Goal: Transaction & Acquisition: Purchase product/service

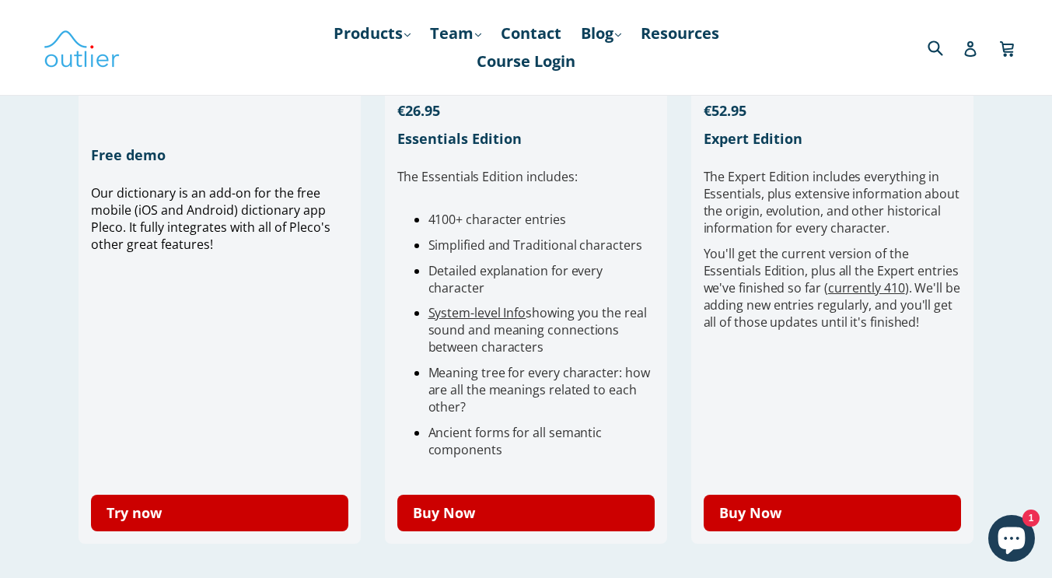
scroll to position [467, 0]
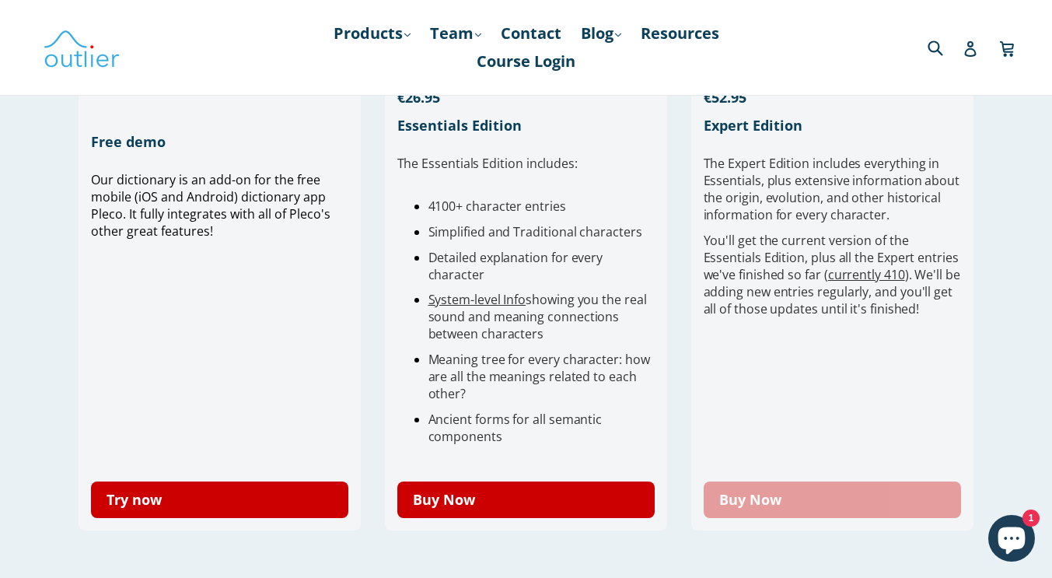
click at [807, 499] on link "Buy Now" at bounding box center [833, 499] width 258 height 37
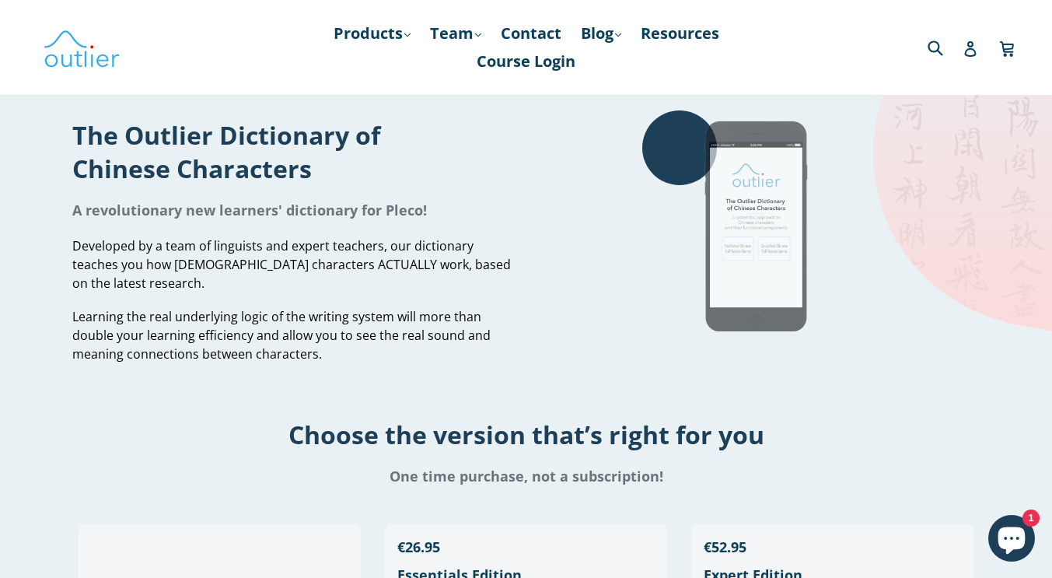
scroll to position [0, 0]
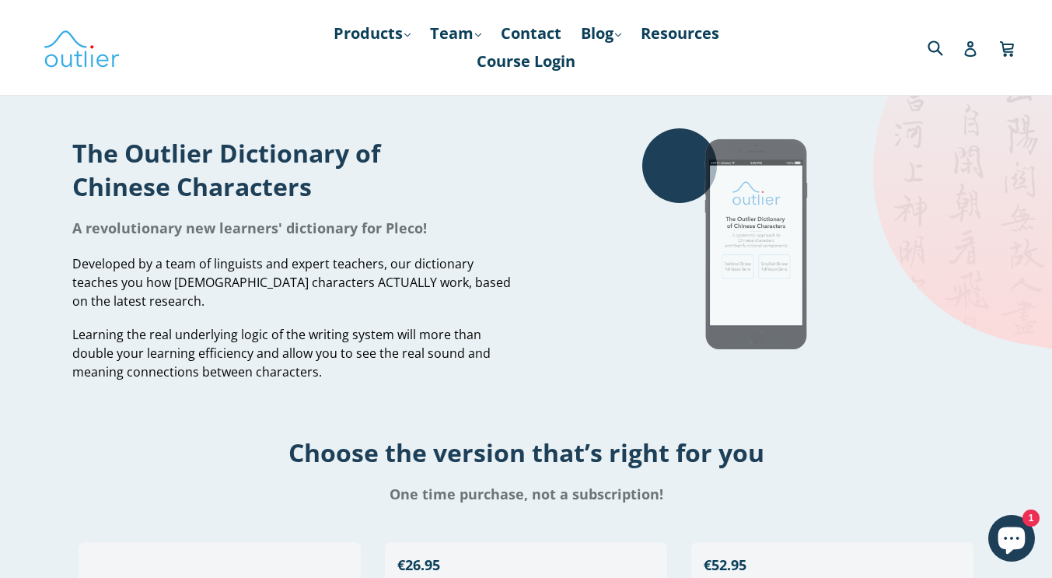
click at [768, 218] on img at bounding box center [758, 244] width 233 height 233
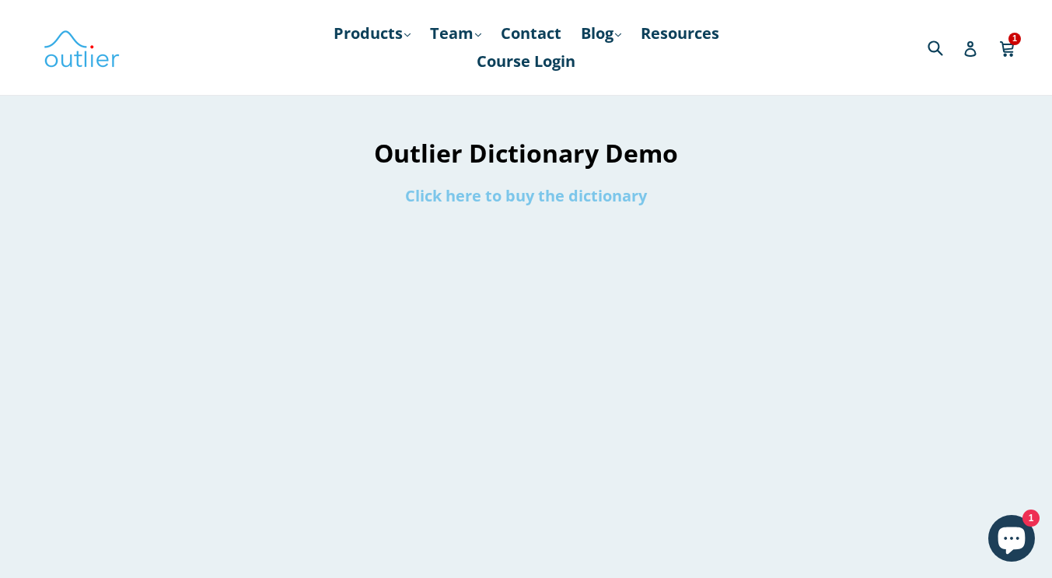
click at [590, 194] on link "Click here to buy the dictionary" at bounding box center [526, 195] width 242 height 21
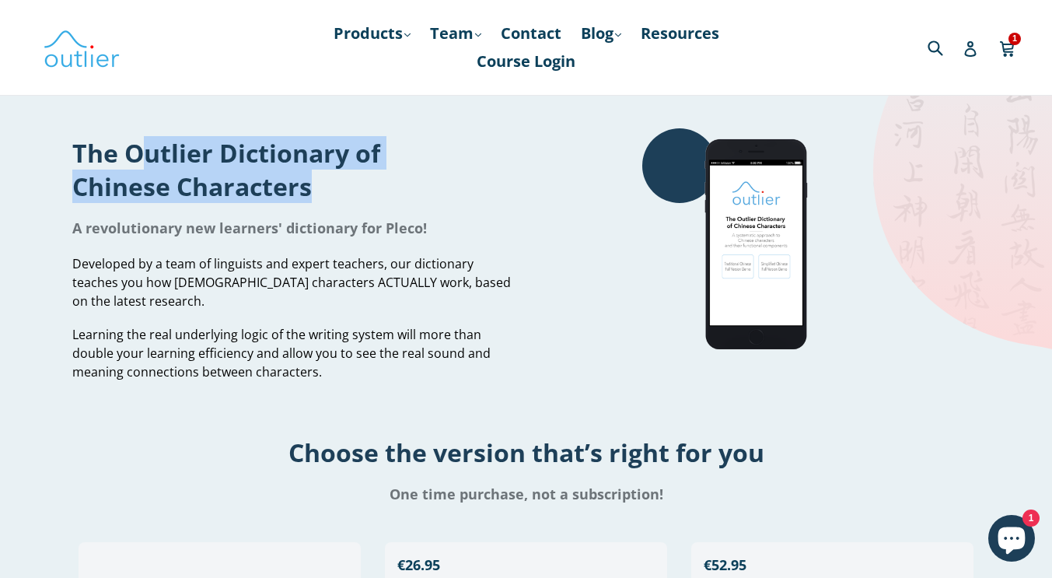
drag, startPoint x: 130, startPoint y: 155, endPoint x: 365, endPoint y: 206, distance: 240.2
click at [365, 206] on div "The Outlier Dictionary of Chinese Characters" at bounding box center [293, 169] width 442 height 82
copy h1 "Outlier Dictionary of Chinese Characters"
